Goal: Use online tool/utility: Utilize a website feature to perform a specific function

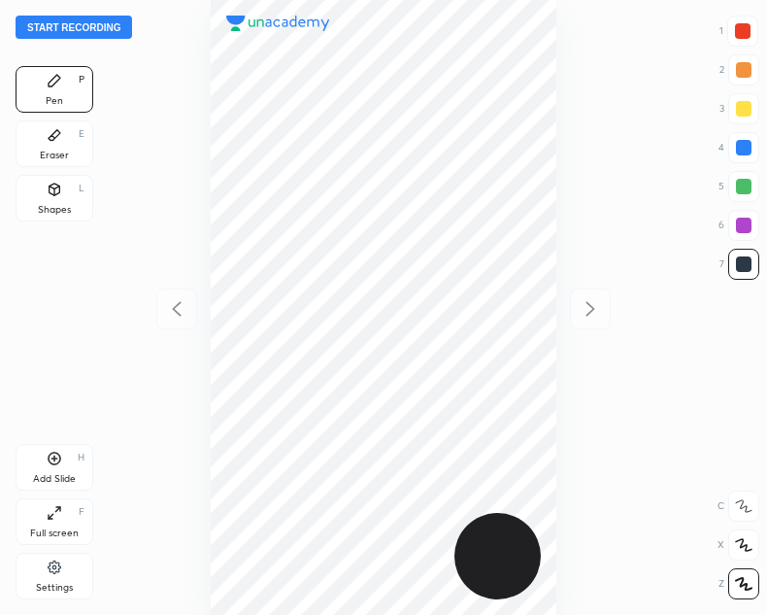
scroll to position [615, 456]
click at [60, 23] on button "Start recording" at bounding box center [74, 27] width 117 height 23
click at [742, 34] on div at bounding box center [743, 31] width 16 height 16
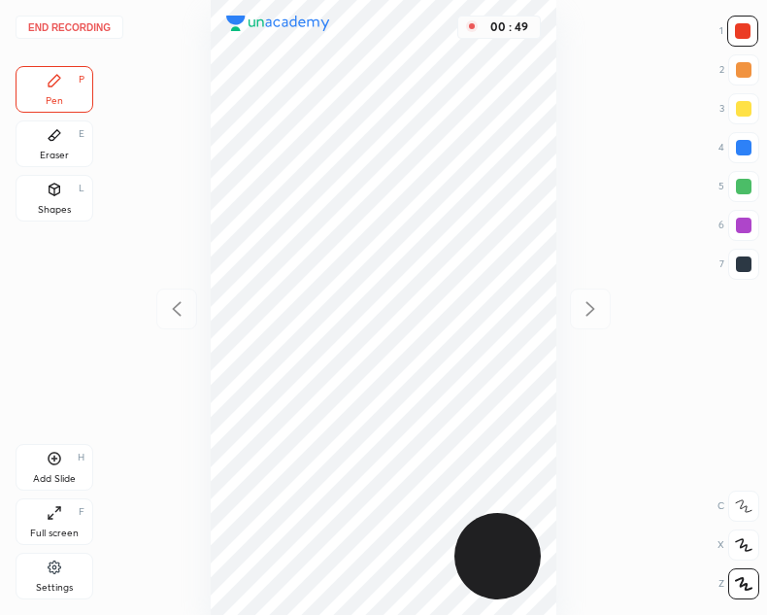
click at [63, 188] on div "Shapes L" at bounding box center [55, 198] width 78 height 47
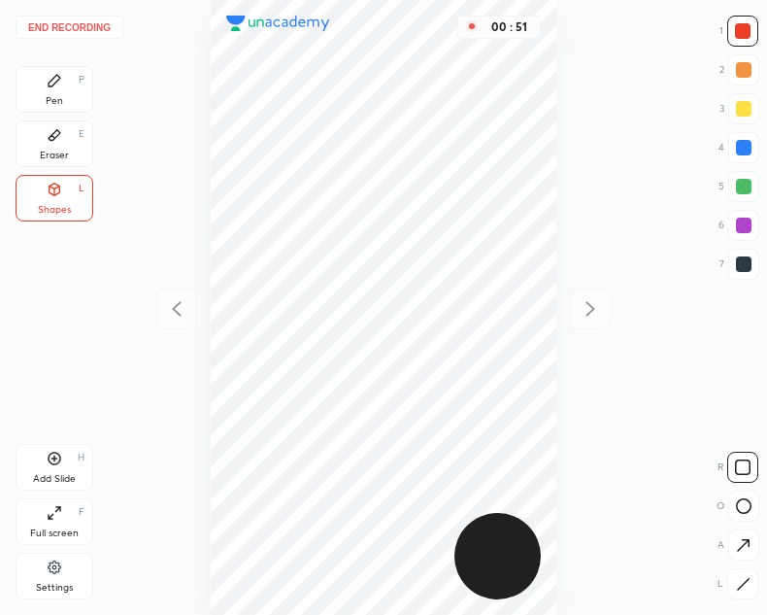
click at [49, 75] on icon at bounding box center [55, 81] width 16 height 16
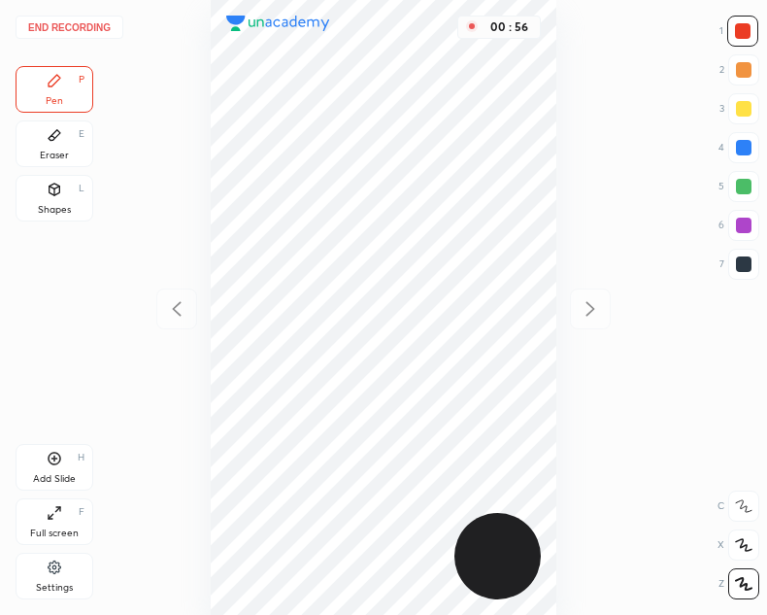
click at [741, 273] on div at bounding box center [743, 264] width 31 height 31
click at [62, 24] on button "End recording" at bounding box center [70, 27] width 108 height 23
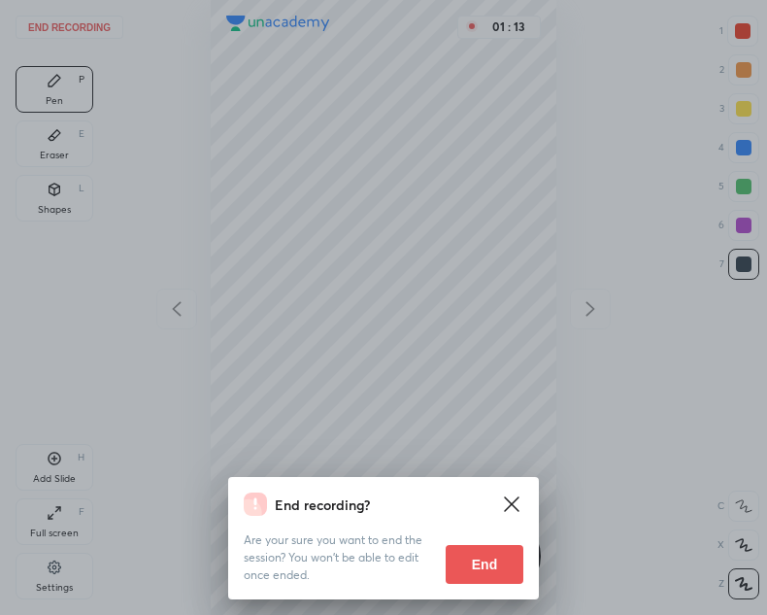
click at [486, 560] on button "End" at bounding box center [485, 564] width 78 height 39
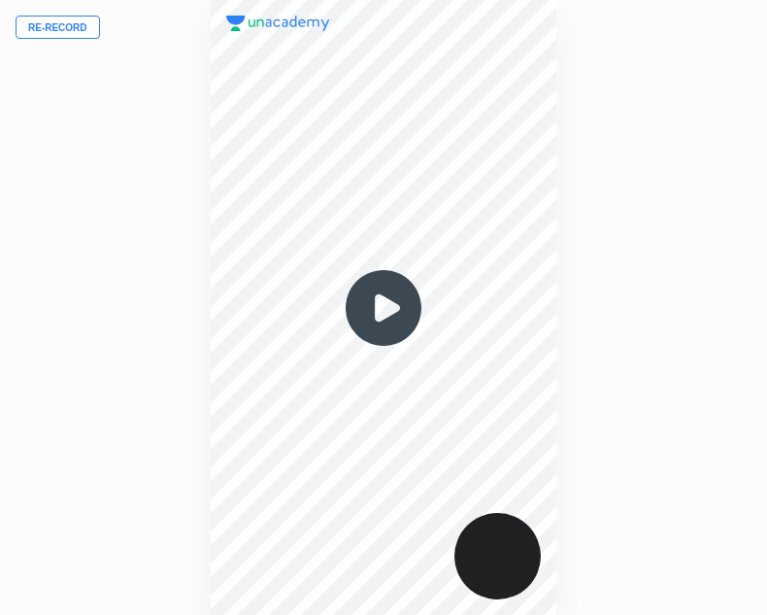
click at [356, 302] on img at bounding box center [383, 307] width 93 height 93
